Goal: Task Accomplishment & Management: Use online tool/utility

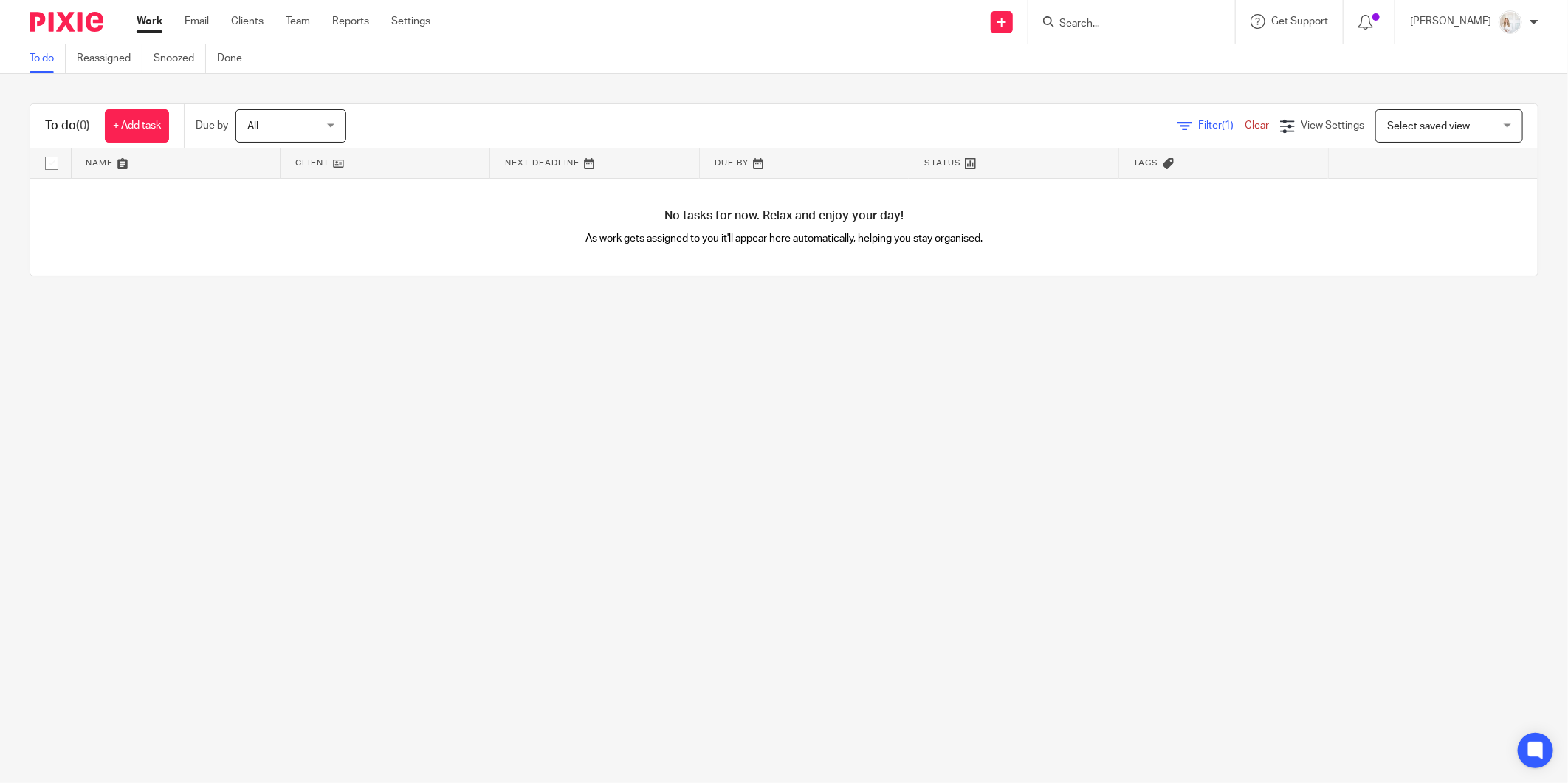
click at [1105, 25] on input "Search" at bounding box center [1124, 25] width 133 height 13
type input "zircomet"
click at [1110, 72] on link at bounding box center [1208, 63] width 307 height 34
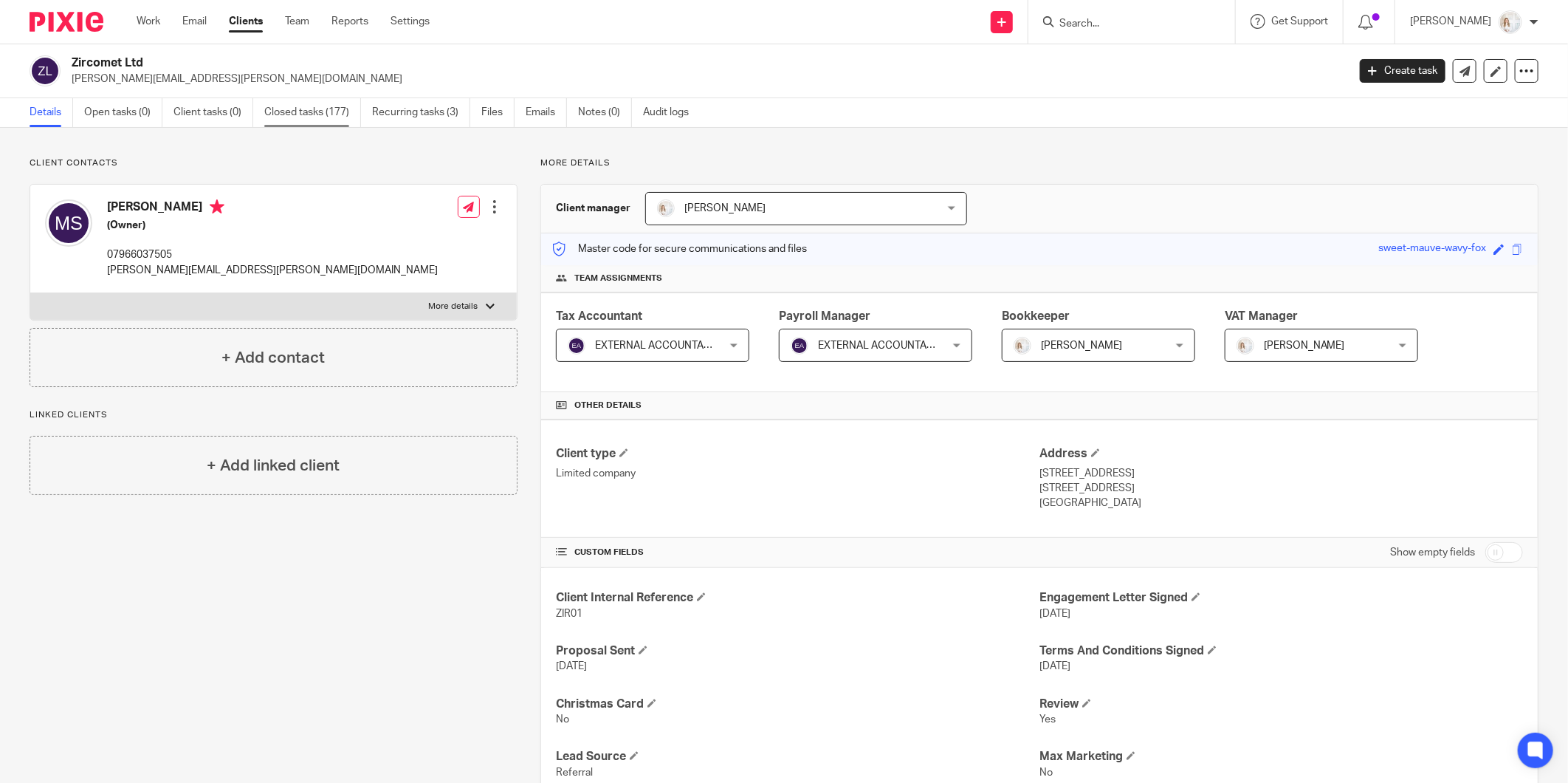
click at [317, 116] on link "Closed tasks (177)" at bounding box center [312, 112] width 97 height 28
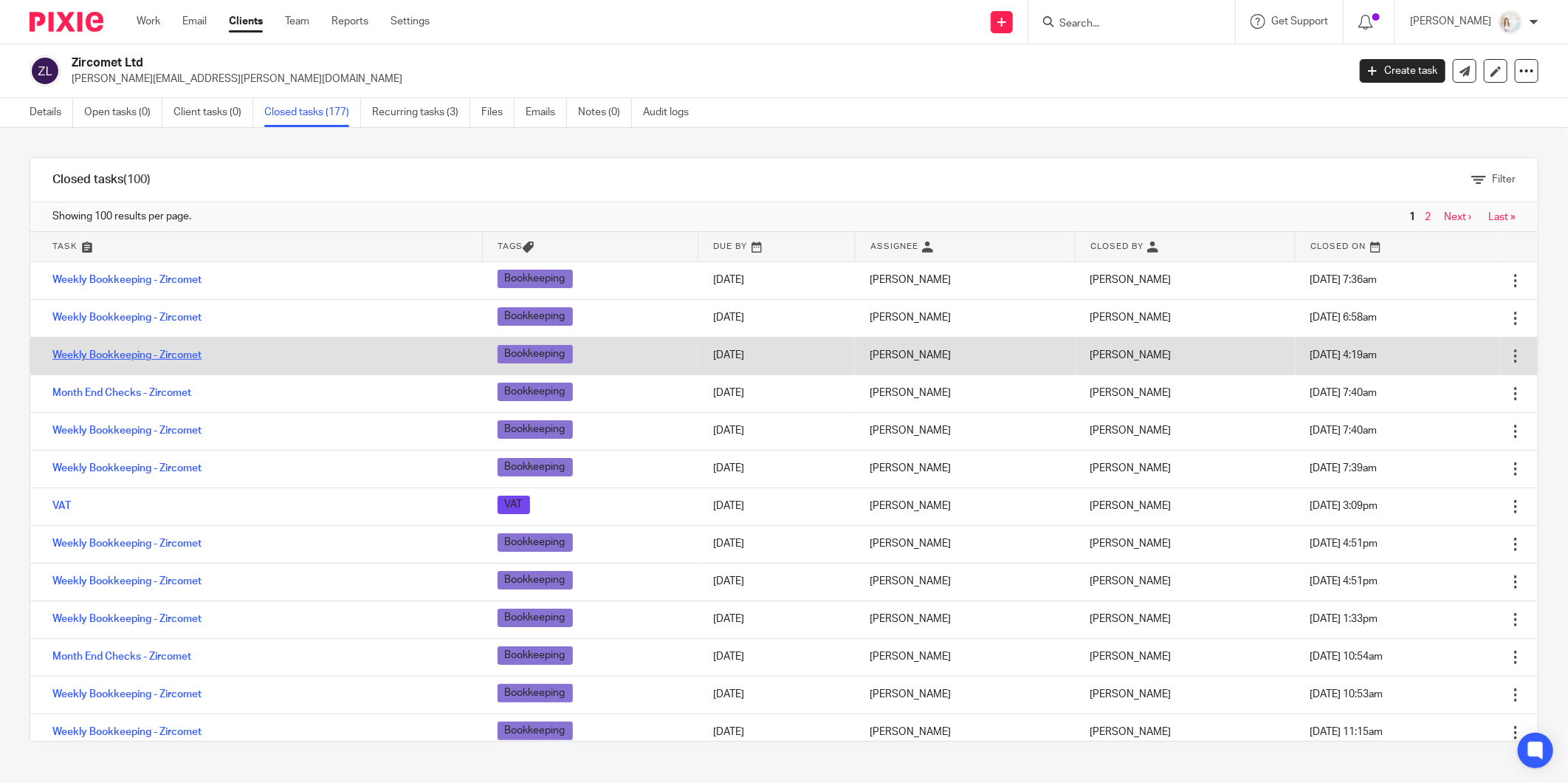
click at [170, 353] on link "Weekly Bookkeeping - Zircomet" at bounding box center [126, 356] width 149 height 10
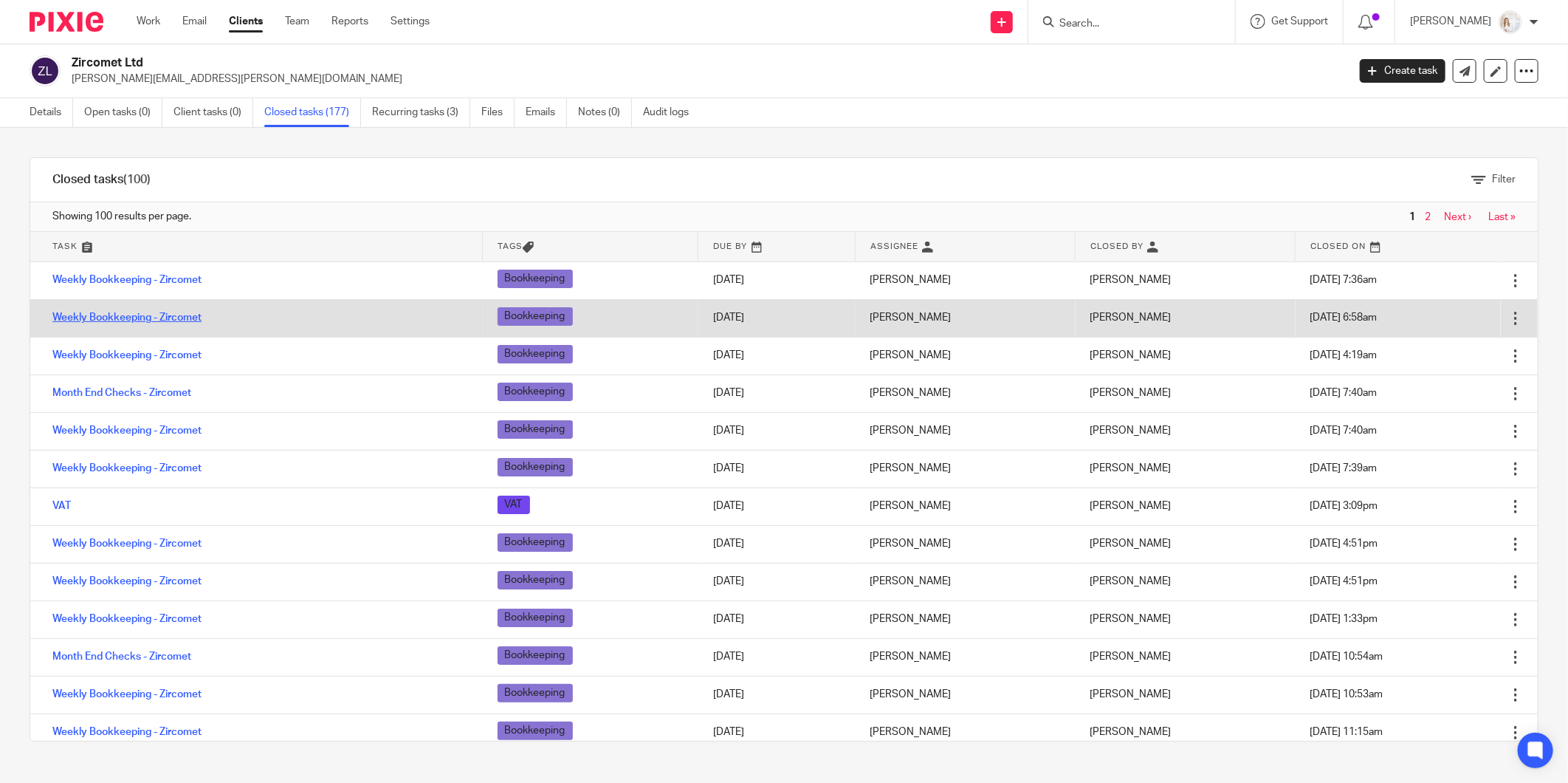
click at [174, 314] on link "Weekly Bookkeeping - Zircomet" at bounding box center [126, 317] width 149 height 10
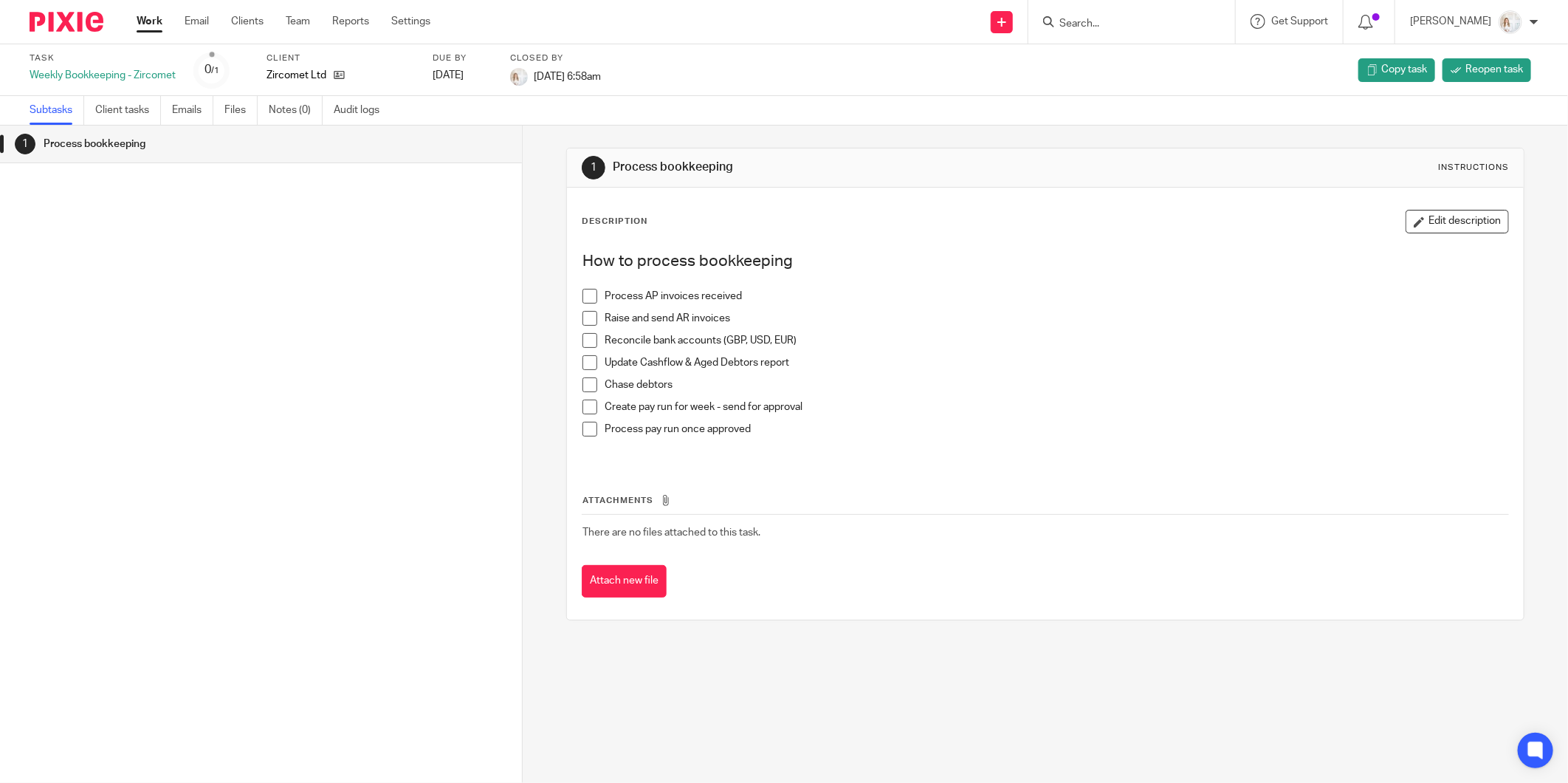
click at [584, 298] on span at bounding box center [590, 296] width 15 height 15
click at [583, 320] on span at bounding box center [590, 318] width 15 height 15
click at [583, 336] on span at bounding box center [590, 341] width 15 height 15
click at [585, 360] on span at bounding box center [590, 363] width 15 height 15
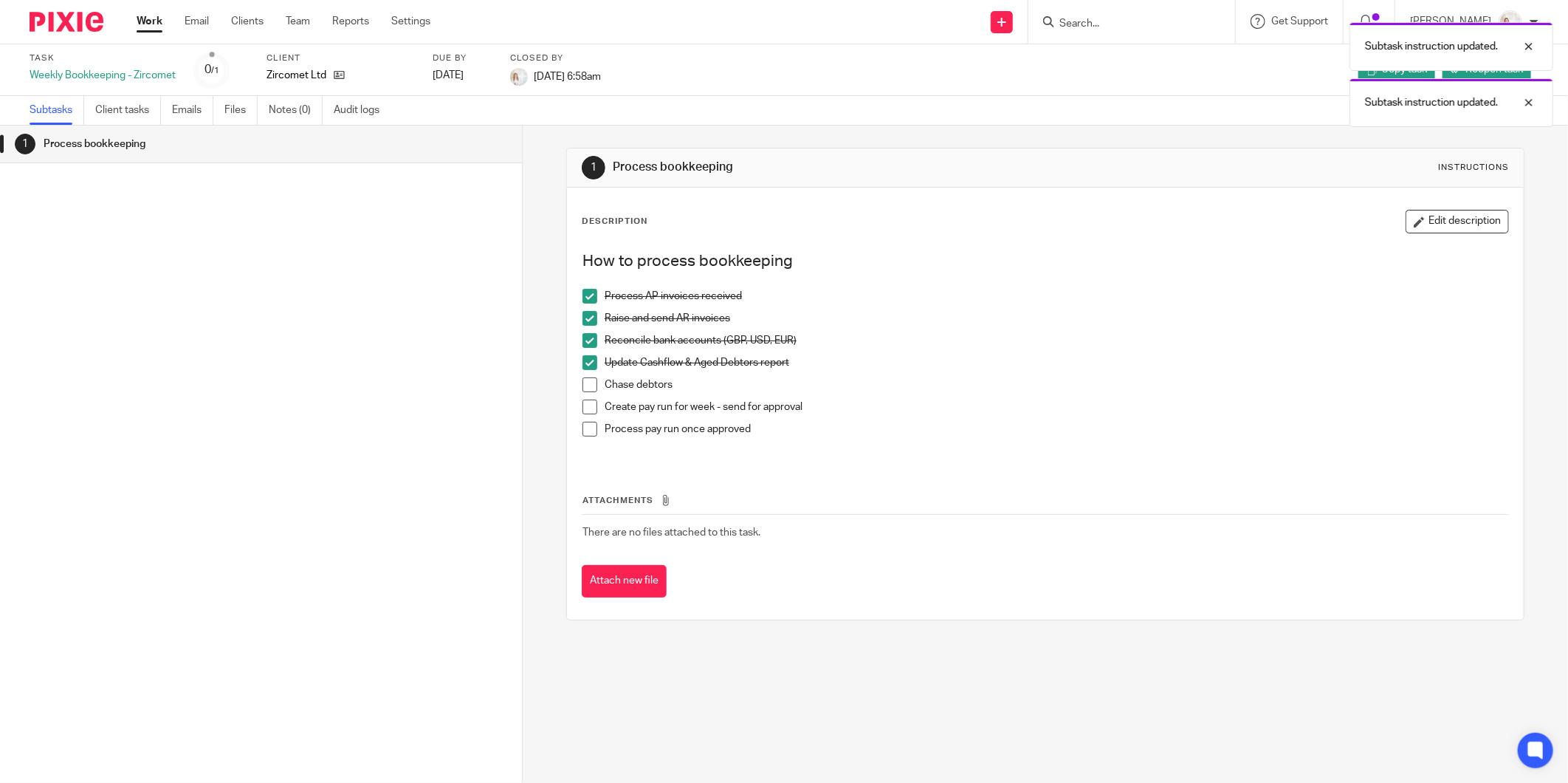
click at [586, 385] on span at bounding box center [590, 385] width 15 height 15
click at [583, 407] on span at bounding box center [590, 407] width 15 height 15
click at [631, 575] on button "Attach new file" at bounding box center [624, 582] width 85 height 33
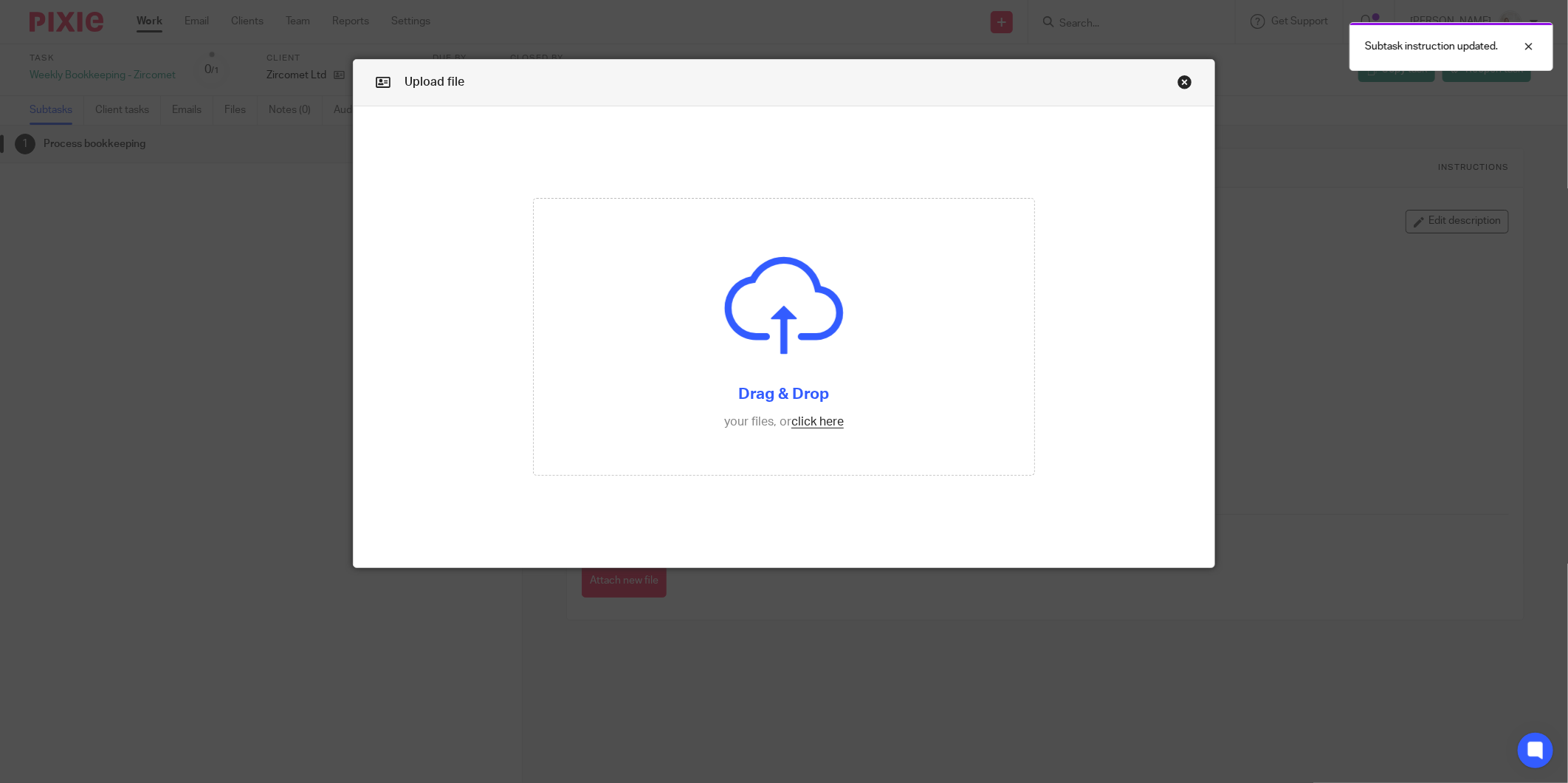
click at [1182, 79] on link "Close this dialog window" at bounding box center [1185, 85] width 15 height 20
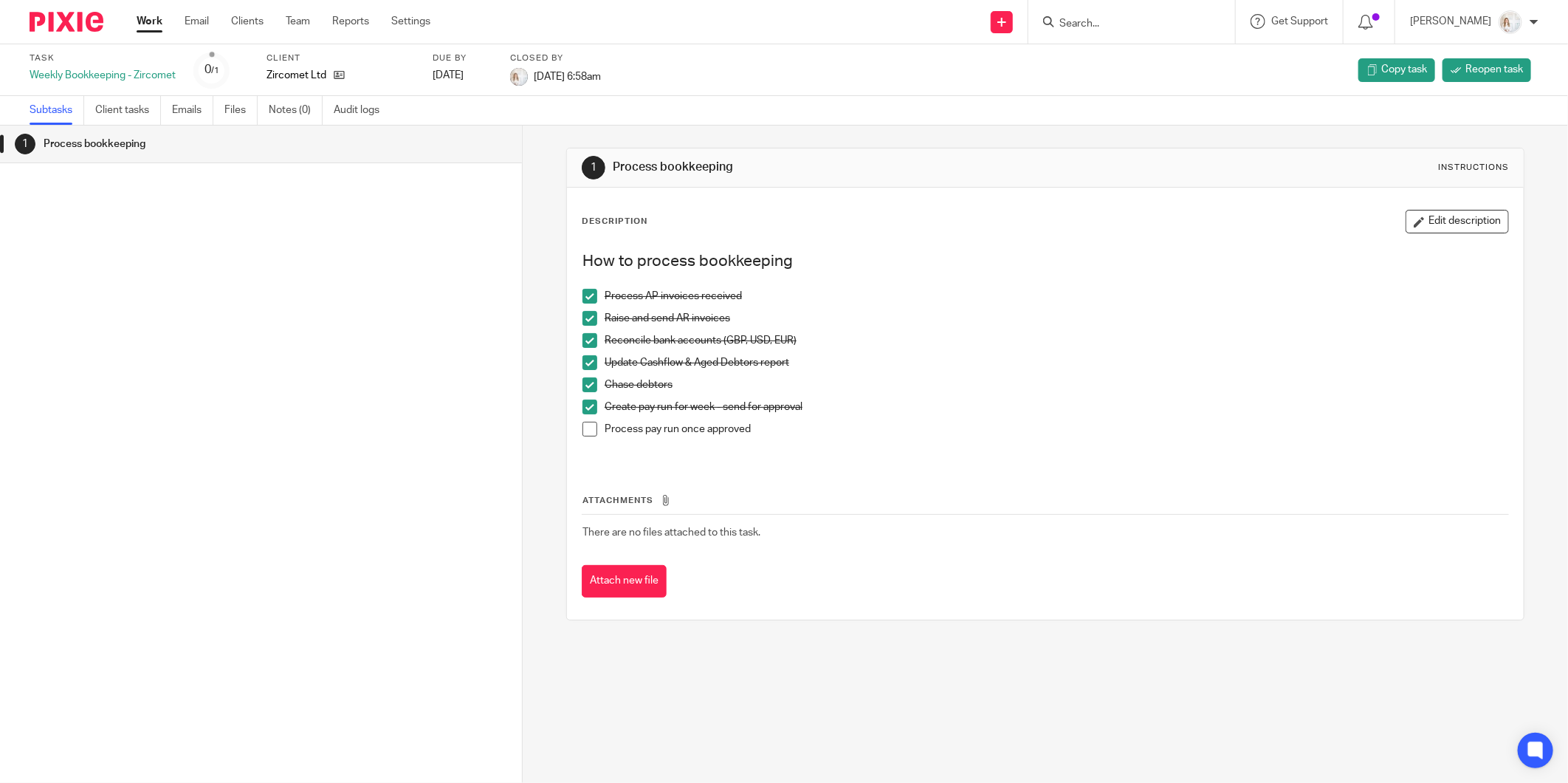
click at [588, 432] on span at bounding box center [590, 429] width 15 height 15
click at [144, 20] on link "Work" at bounding box center [150, 22] width 26 height 15
